Goal: Transaction & Acquisition: Purchase product/service

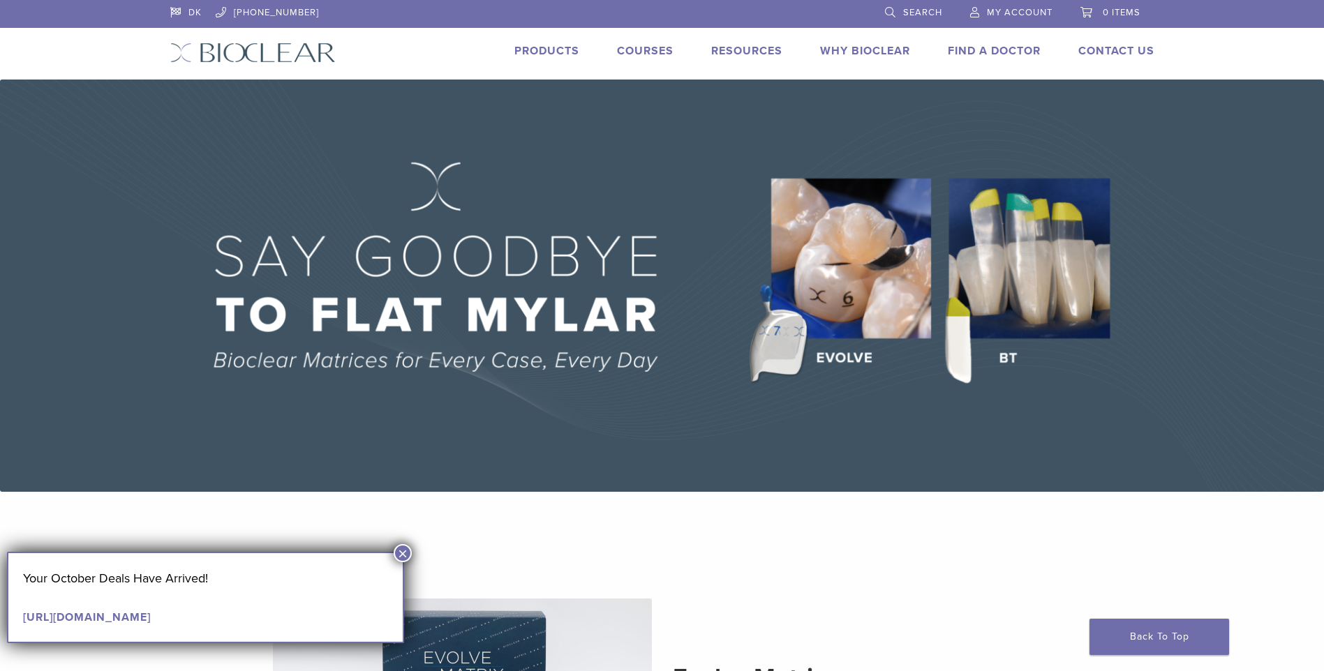
click at [524, 50] on link "Products" at bounding box center [546, 51] width 65 height 14
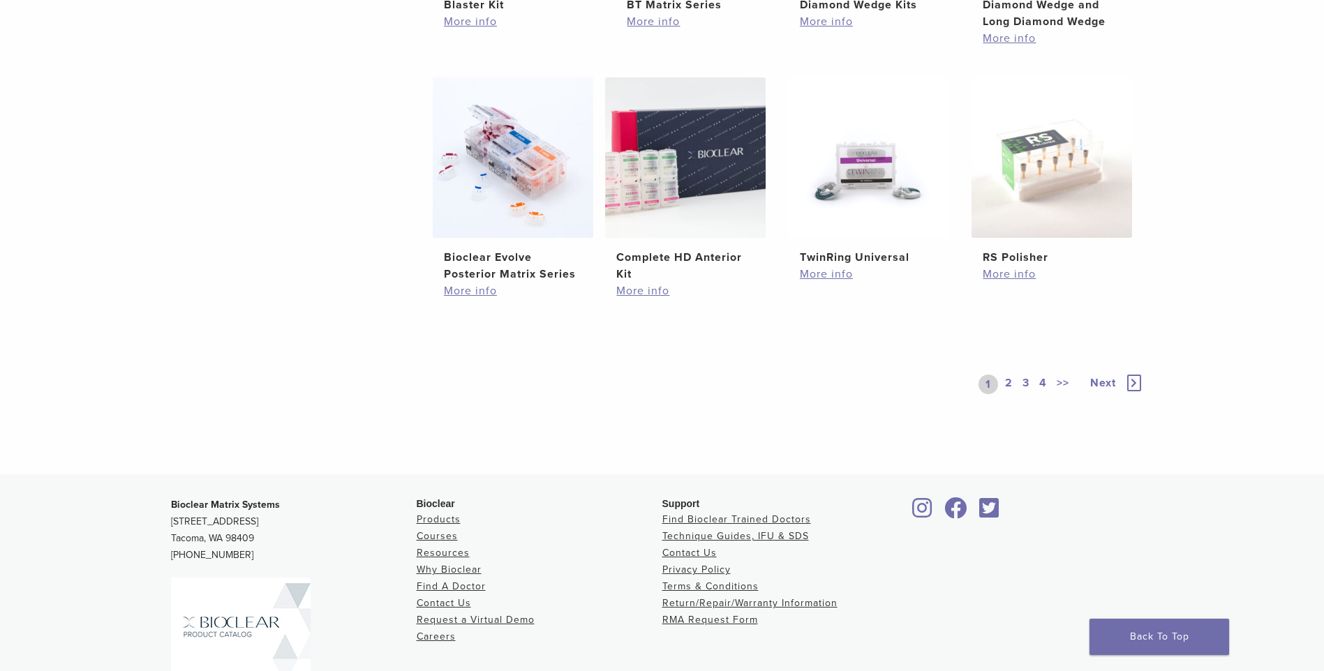
scroll to position [1000, 0]
click at [1005, 378] on link "2" at bounding box center [1008, 383] width 13 height 20
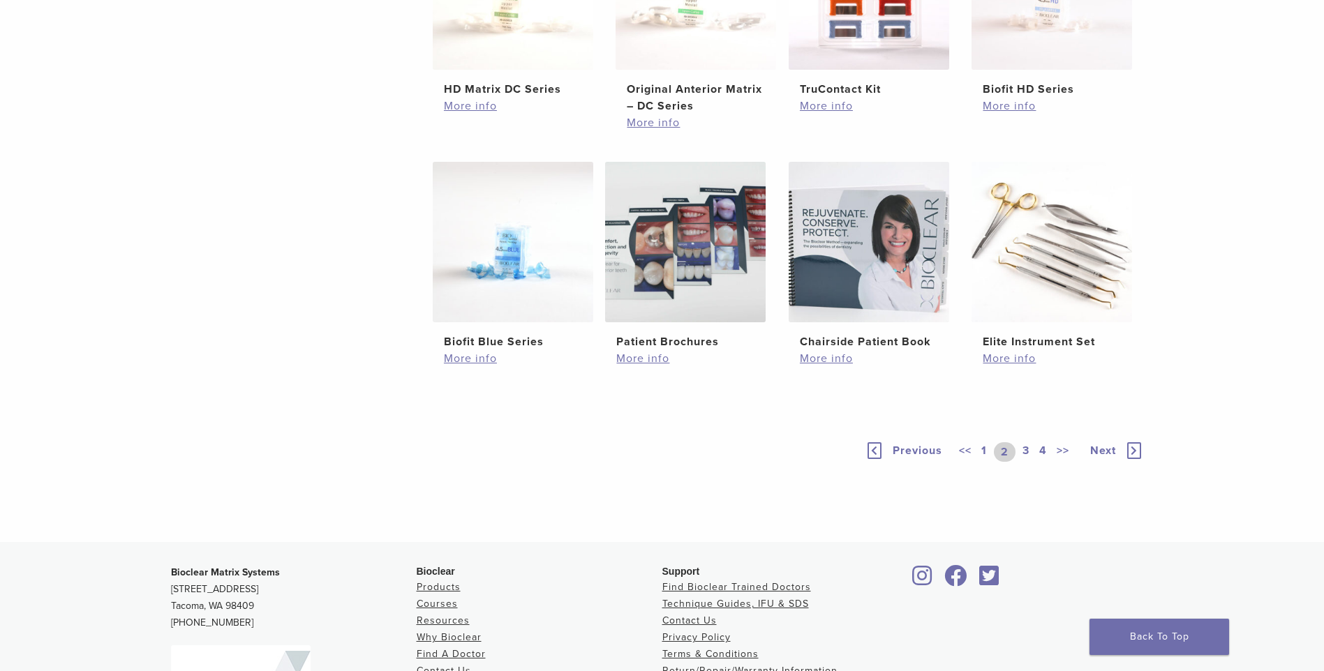
scroll to position [916, 0]
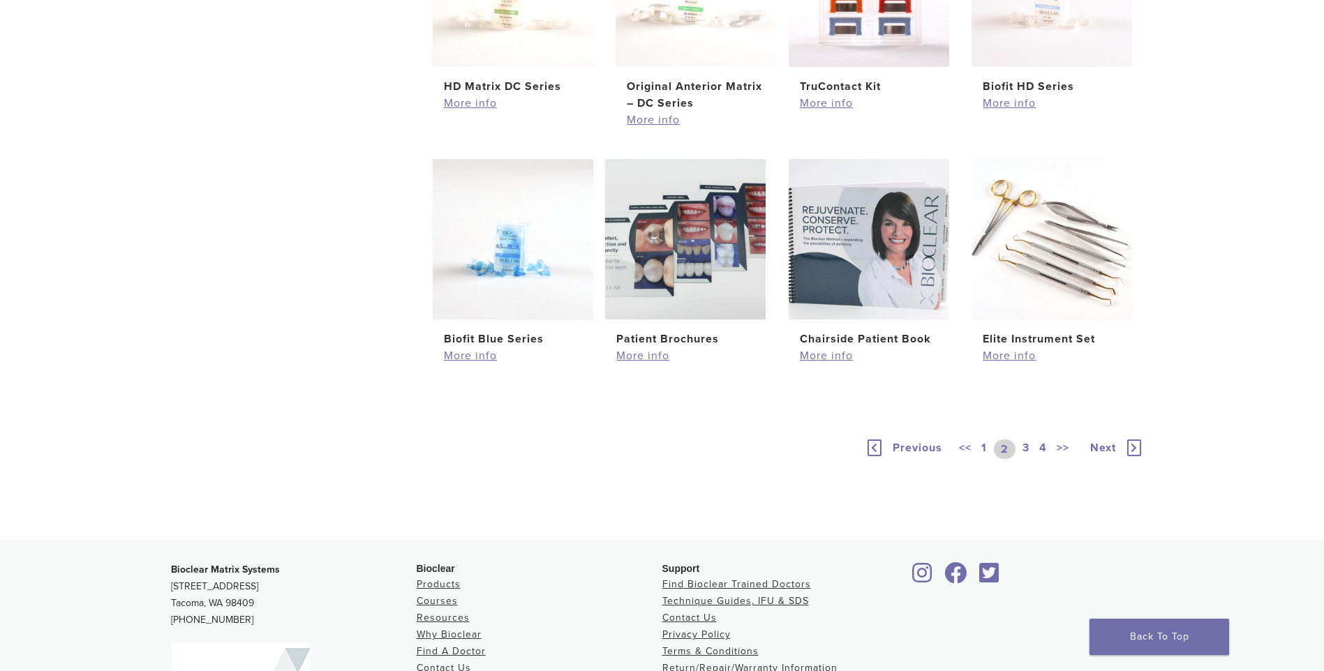
click at [1025, 447] on link "3" at bounding box center [1025, 450] width 13 height 20
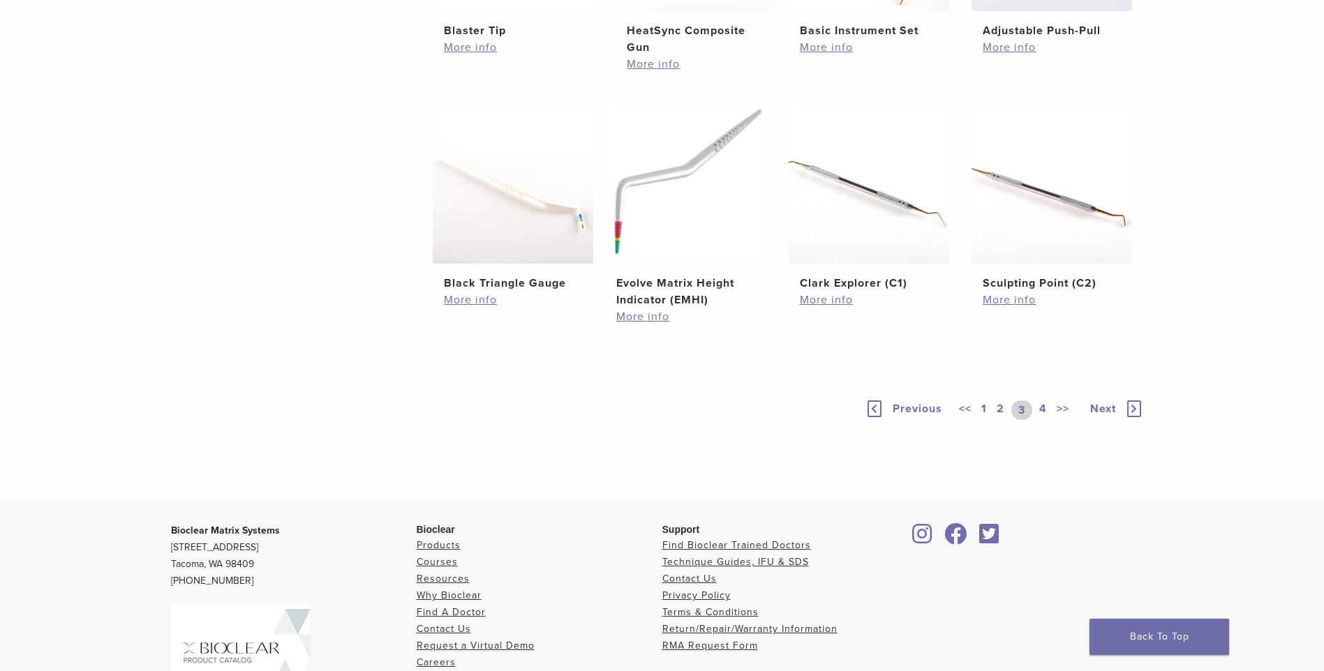
scroll to position [973, 0]
click at [1045, 410] on link "4" at bounding box center [1042, 410] width 13 height 20
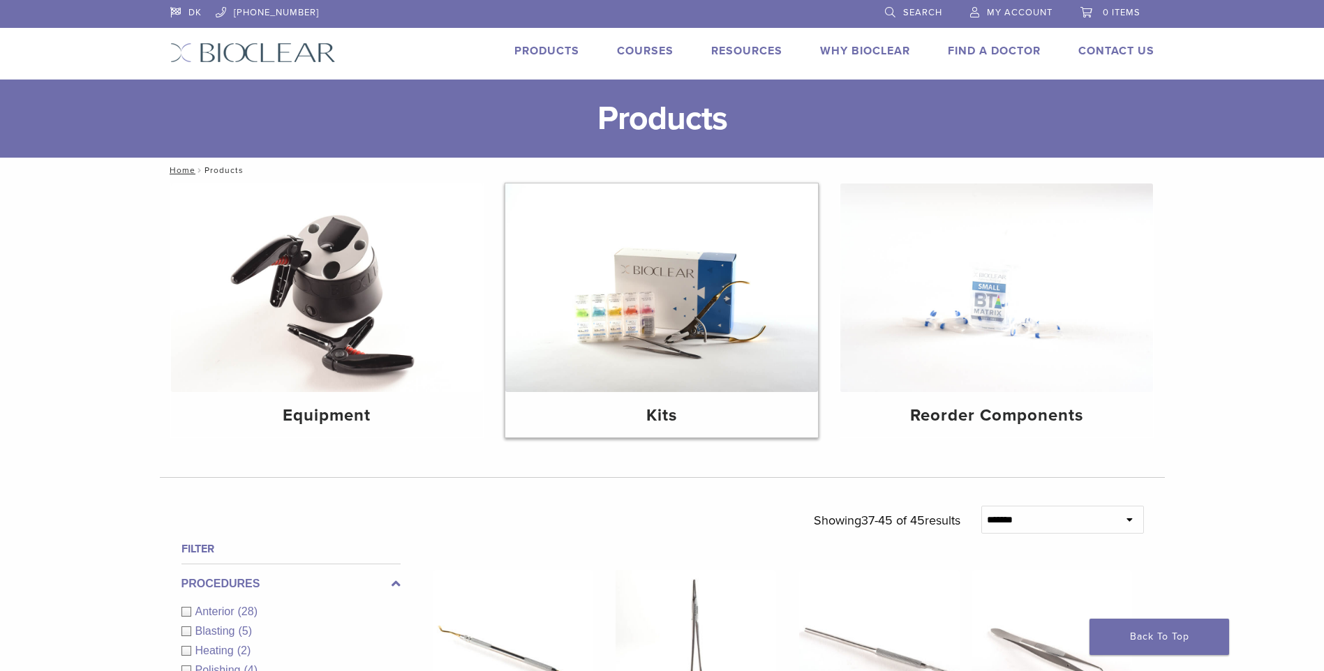
click at [744, 328] on img at bounding box center [661, 288] width 313 height 209
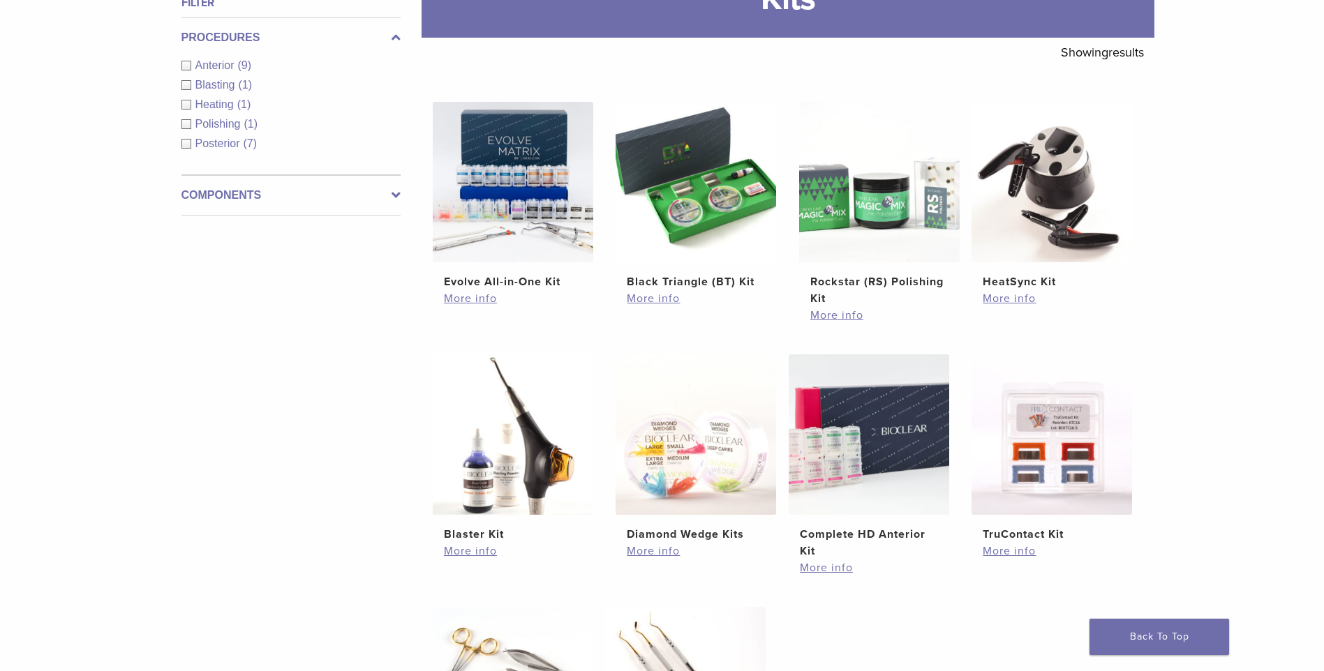
scroll to position [222, 0]
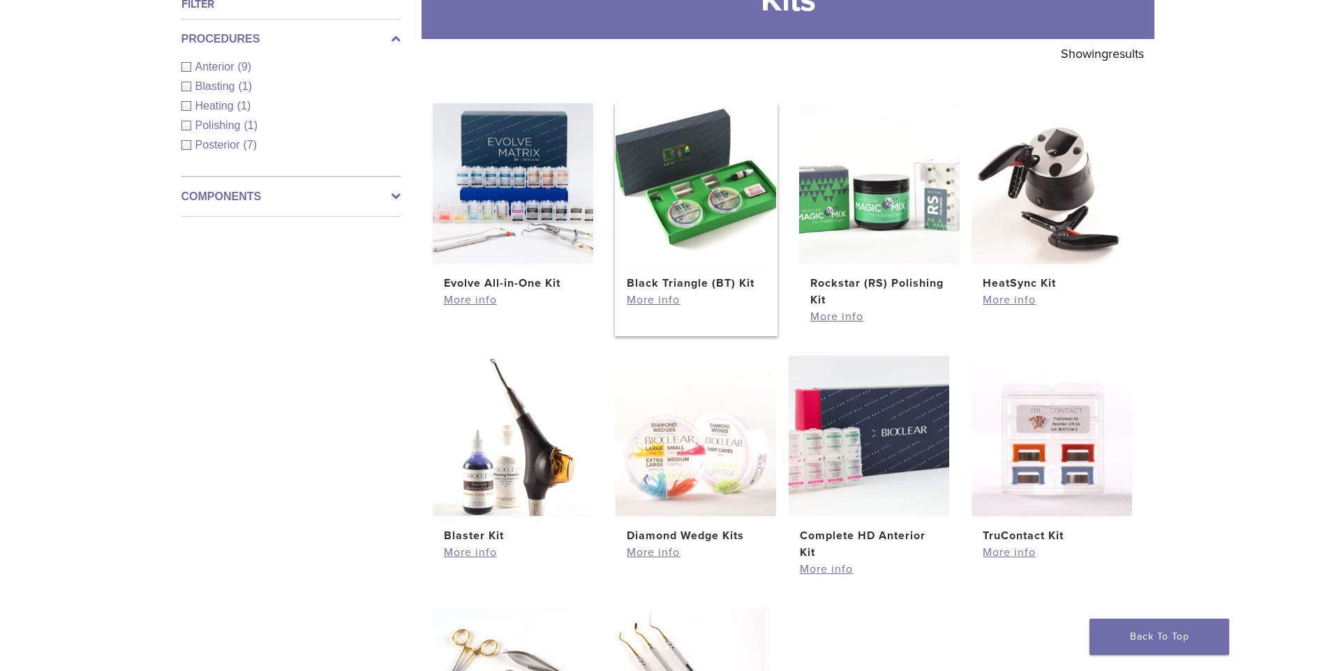
click at [715, 224] on img at bounding box center [695, 183] width 160 height 160
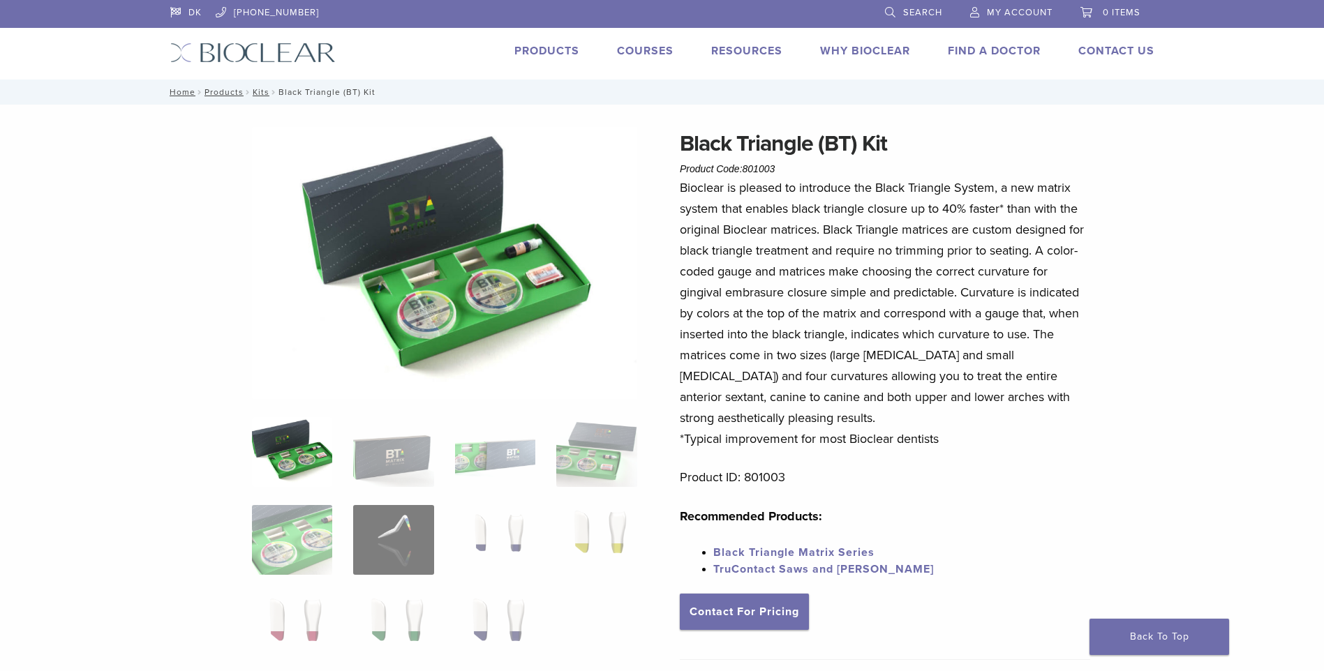
click at [486, 304] on img at bounding box center [444, 263] width 385 height 272
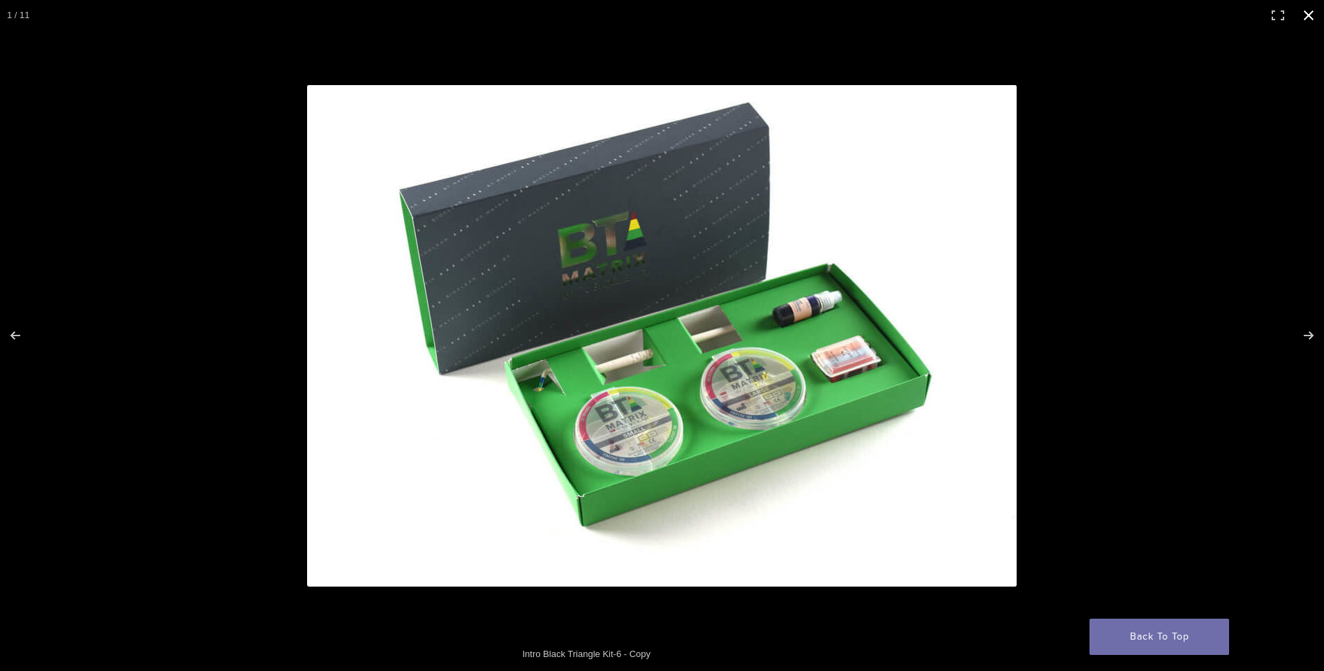
click at [1309, 13] on button "Close (Esc)" at bounding box center [1308, 15] width 31 height 31
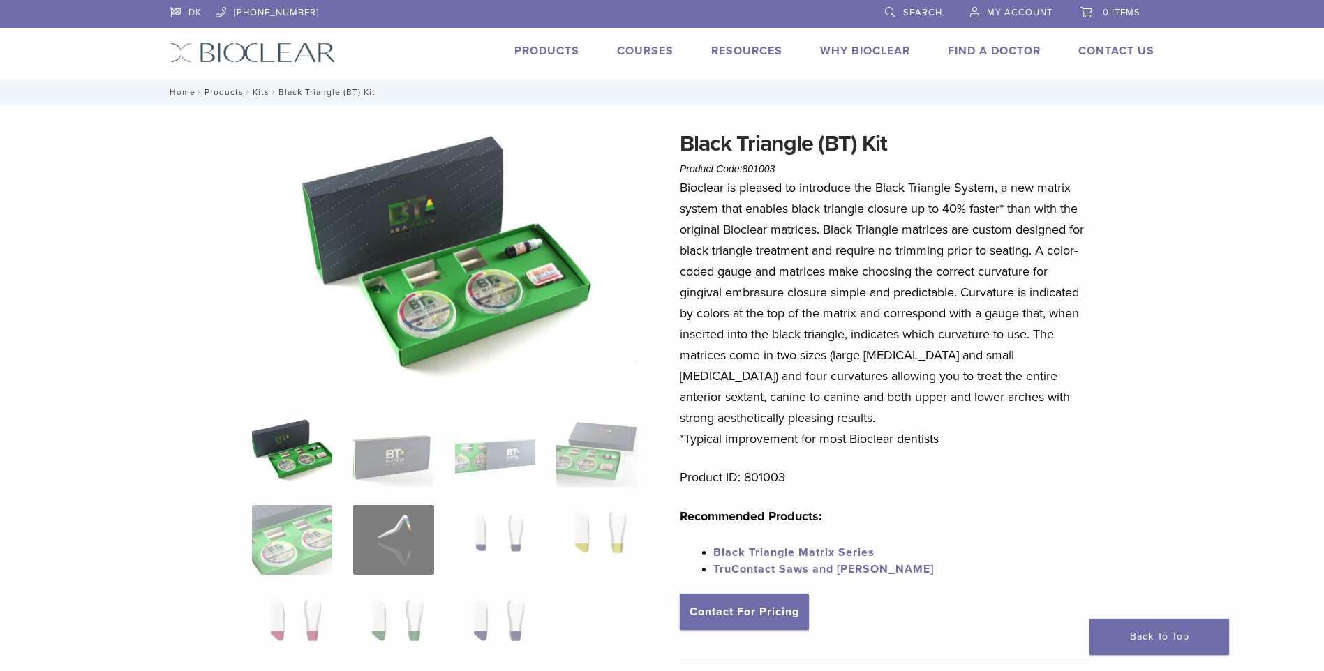
click at [504, 278] on img at bounding box center [444, 263] width 385 height 272
